Goal: Task Accomplishment & Management: Complete application form

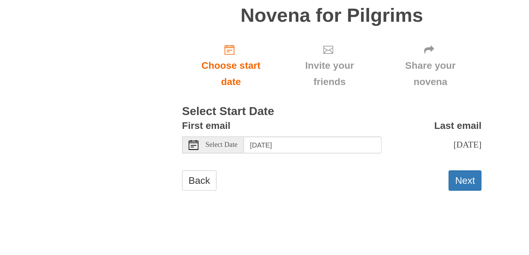
click at [167, 152] on use at bounding box center [168, 154] width 7 height 7
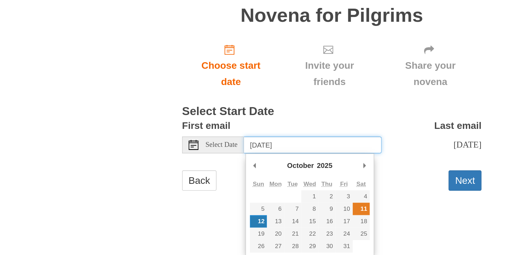
type input "Saturday, October 11th"
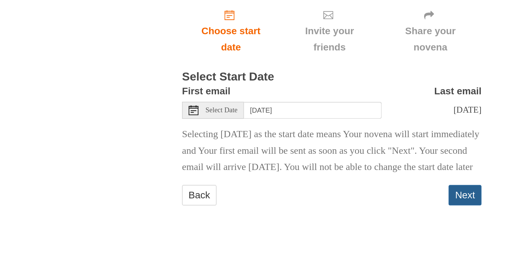
click at [360, 221] on button "Next" at bounding box center [356, 213] width 23 height 14
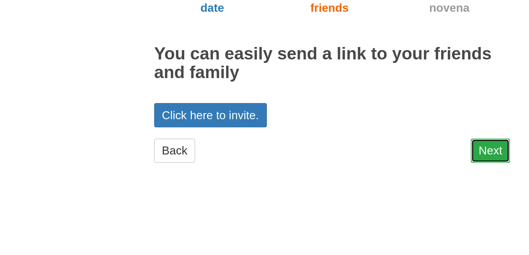
click at [352, 192] on link "Next" at bounding box center [356, 194] width 23 height 14
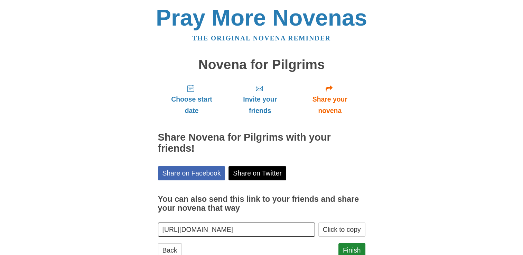
scroll to position [22, 0]
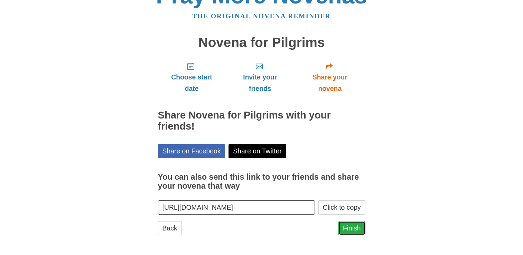
click at [348, 229] on link "Finish" at bounding box center [352, 228] width 27 height 14
